Goal: Contribute content: Contribute content

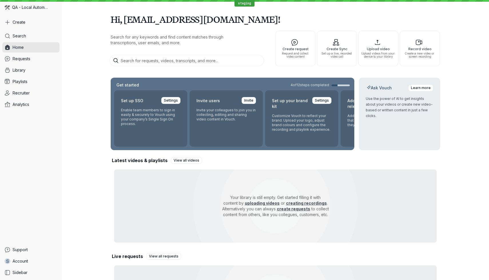
click at [115, 20] on h1 "Hi, [EMAIL_ADDRESS][DOMAIN_NAME]!" at bounding box center [275, 19] width 329 height 16
drag, startPoint x: 115, startPoint y: 20, endPoint x: 263, endPoint y: 19, distance: 148.3
click at [263, 19] on h1 "Hi, [EMAIL_ADDRESS][DOMAIN_NAME]!" at bounding box center [275, 19] width 329 height 16
copy h1 "Hi, [EMAIL_ADDRESS][DOMAIN_NAME]!"
click at [16, 177] on div "Search Home Requests Library Playlists Recruiter Analytics" at bounding box center [30, 137] width 57 height 212
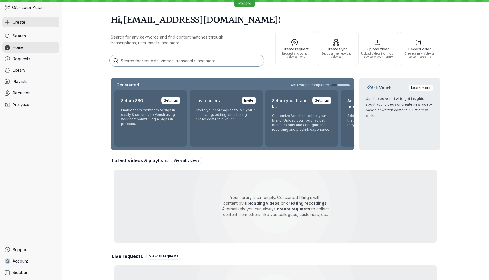
click at [17, 19] on button "Create" at bounding box center [30, 22] width 57 height 10
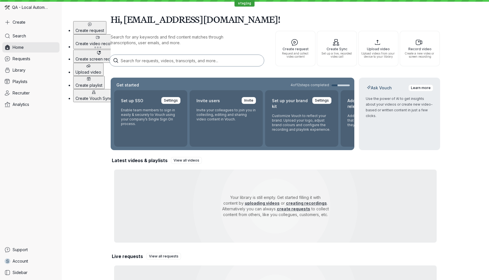
click at [105, 34] on button "Create video recording" at bounding box center [97, 41] width 49 height 15
